Goal: Transaction & Acquisition: Purchase product/service

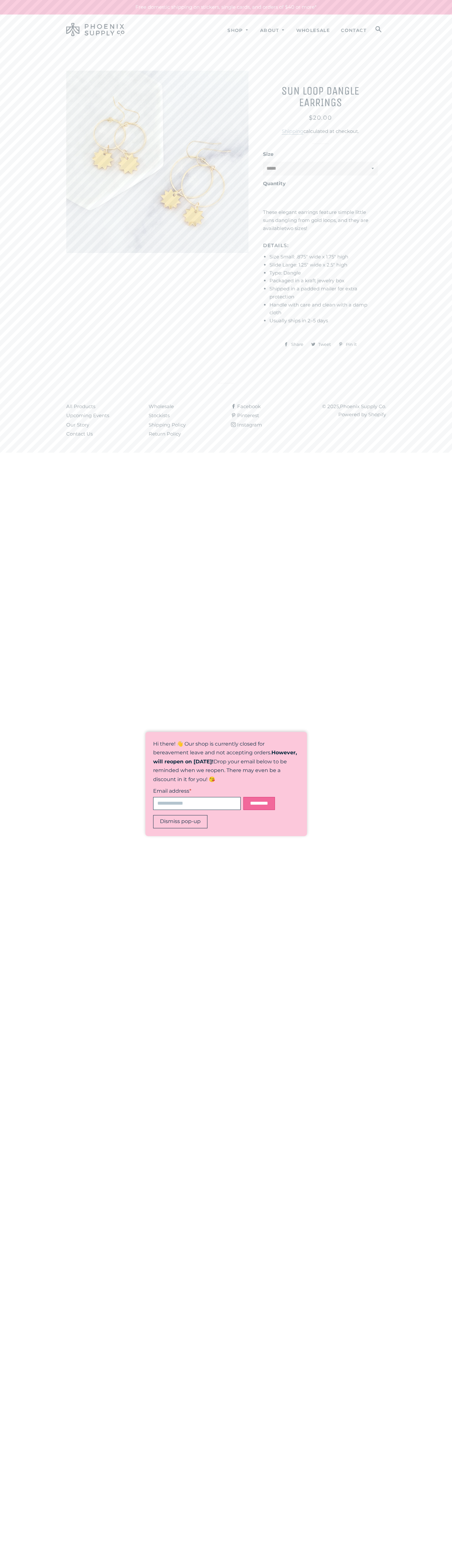
click at [320, 117] on span "$20.00" at bounding box center [320, 118] width 23 height 7
click at [323, 273] on li "Type: Dangle" at bounding box center [323, 273] width 108 height 8
click at [321, 345] on span "Tweet" at bounding box center [326, 345] width 16 height 10
click at [270, 15] on header "Site navigation Shop Art Prints Search" at bounding box center [226, 30] width 452 height 30
click at [432, 303] on main "Sun Loop Dangle Earrings Regular price Sale price $20.00 Unit price / per Shipp…" at bounding box center [226, 205] width 452 height 319
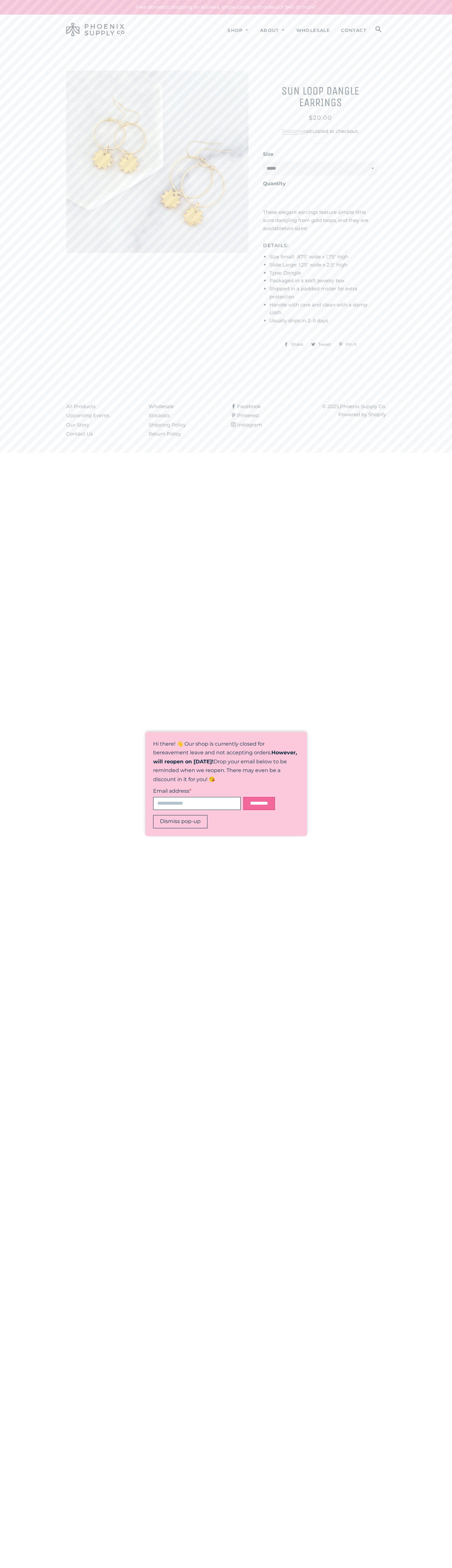
click at [138, 453] on html "Shop Expand submenu Shop Collapse submenu Shop Art Prints Accessories Books" at bounding box center [226, 226] width 452 height 453
click at [30, 143] on main "Sun Loop Dangle Earrings Regular price Sale price $20.00 Unit price / per Shipp…" at bounding box center [226, 205] width 452 height 319
click at [320, 117] on span "$20.00" at bounding box center [320, 118] width 23 height 7
click at [323, 309] on li "Handle with care and clean with a damp cloth" at bounding box center [323, 309] width 108 height 16
click at [321, 345] on span "Tweet" at bounding box center [326, 345] width 16 height 10
